Goal: Check status

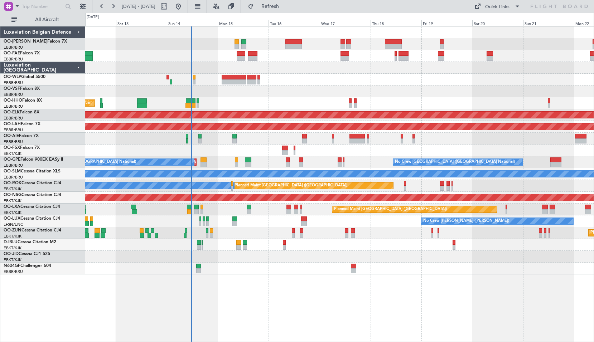
click at [253, 142] on div "Planned Maint Geneva (Cointrin) AOG Maint [US_STATE] ([GEOGRAPHIC_DATA]) Planne…" at bounding box center [339, 150] width 508 height 248
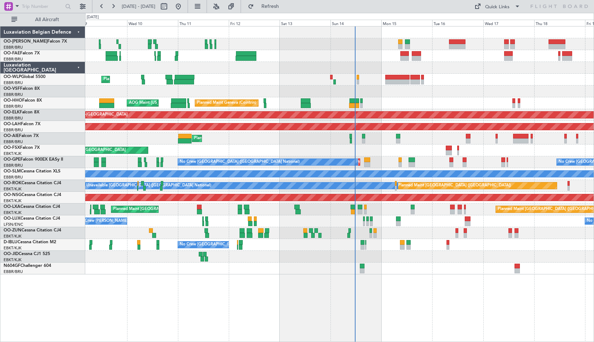
click at [271, 77] on div "Planned Maint Liege" at bounding box center [339, 80] width 508 height 12
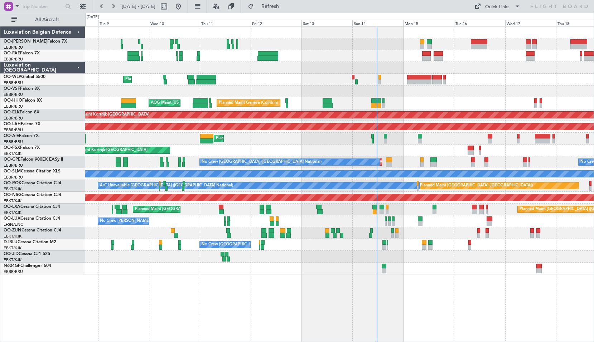
click at [258, 76] on div "Planned Maint Liege" at bounding box center [339, 80] width 508 height 12
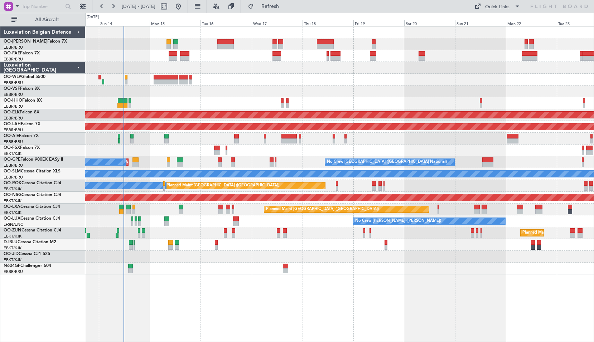
click at [214, 292] on div "Planned Maint Geneva (Cointrin) Planned Maint [GEOGRAPHIC_DATA]-[GEOGRAPHIC_DAT…" at bounding box center [339, 184] width 508 height 316
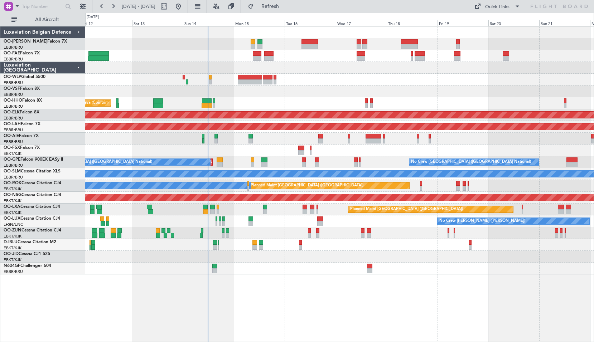
click at [230, 103] on div "Planned Maint Liege Planned Maint Geneva ([GEOGRAPHIC_DATA]) AOG Maint [US_STAT…" at bounding box center [339, 150] width 508 height 248
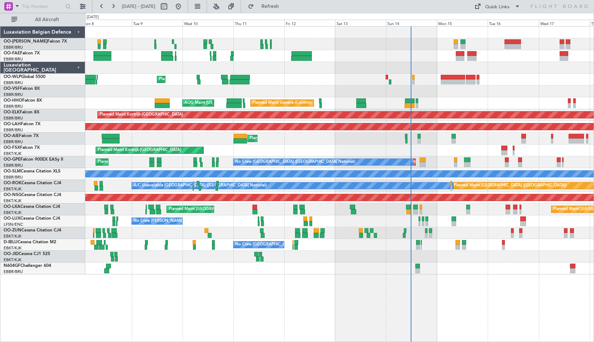
click at [337, 87] on div "Planned Maint Liege Planned Maint Geneva ([GEOGRAPHIC_DATA]) AOG Maint [US_STAT…" at bounding box center [339, 150] width 508 height 248
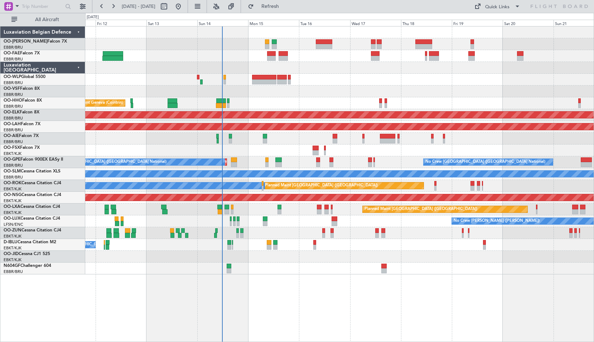
click at [326, 304] on div "Planned Maint Liege Planned Maint Geneva ([GEOGRAPHIC_DATA]) AOG Maint [US_STAT…" at bounding box center [339, 184] width 508 height 316
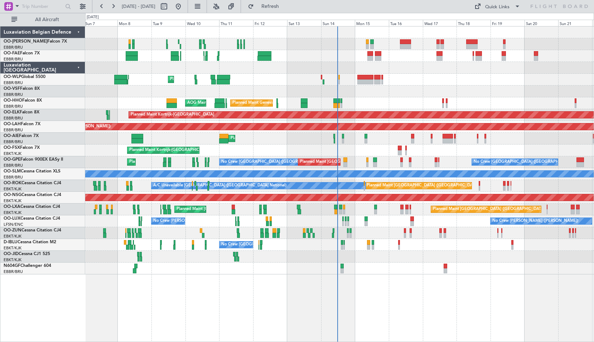
click at [271, 92] on div at bounding box center [339, 92] width 508 height 12
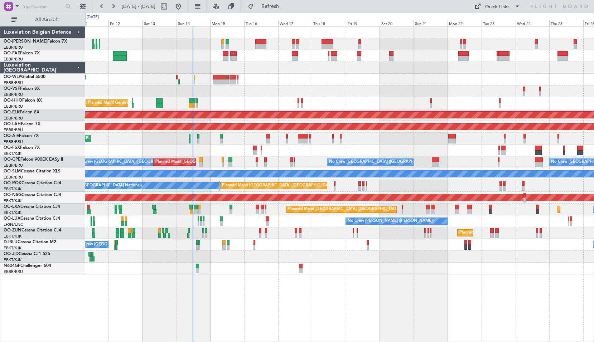
click at [260, 317] on div "Owner Melsbroek Air Base Owner [GEOGRAPHIC_DATA] Planned Maint Liege Planned Ma…" at bounding box center [339, 184] width 508 height 316
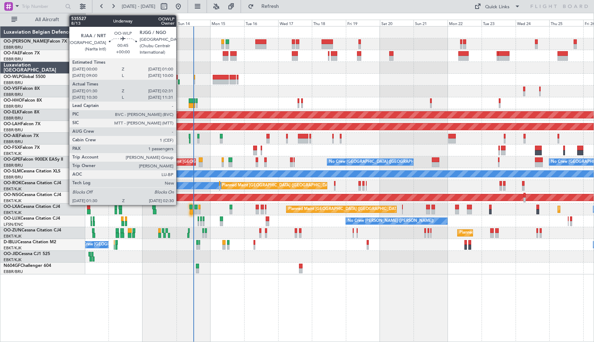
click at [179, 83] on div at bounding box center [178, 81] width 1 height 5
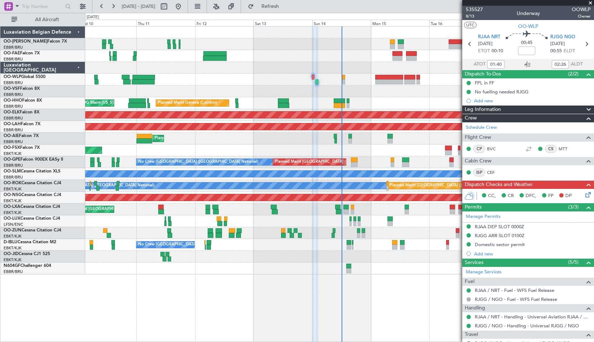
click at [254, 90] on div "Planned Maint Liege Planned Maint Geneva ([GEOGRAPHIC_DATA]) AOG Maint [US_STAT…" at bounding box center [339, 150] width 508 height 248
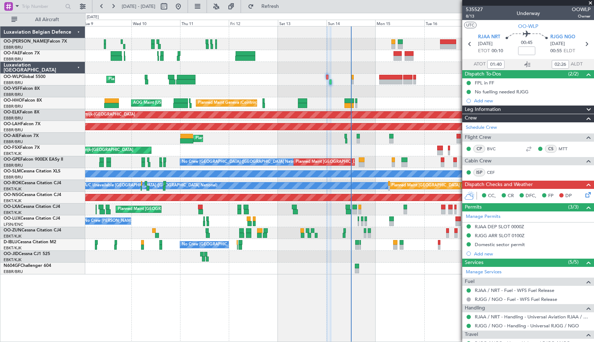
click at [589, 2] on span at bounding box center [589, 3] width 7 height 6
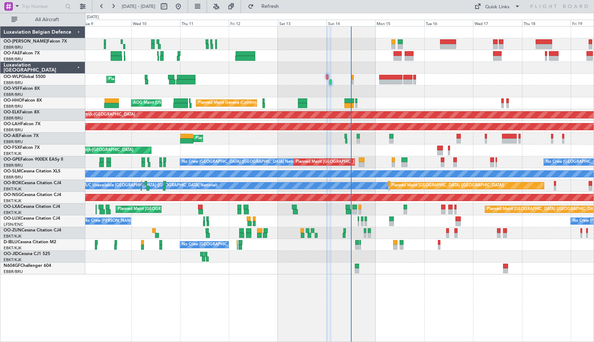
type input "0"
